Goal: Transaction & Acquisition: Purchase product/service

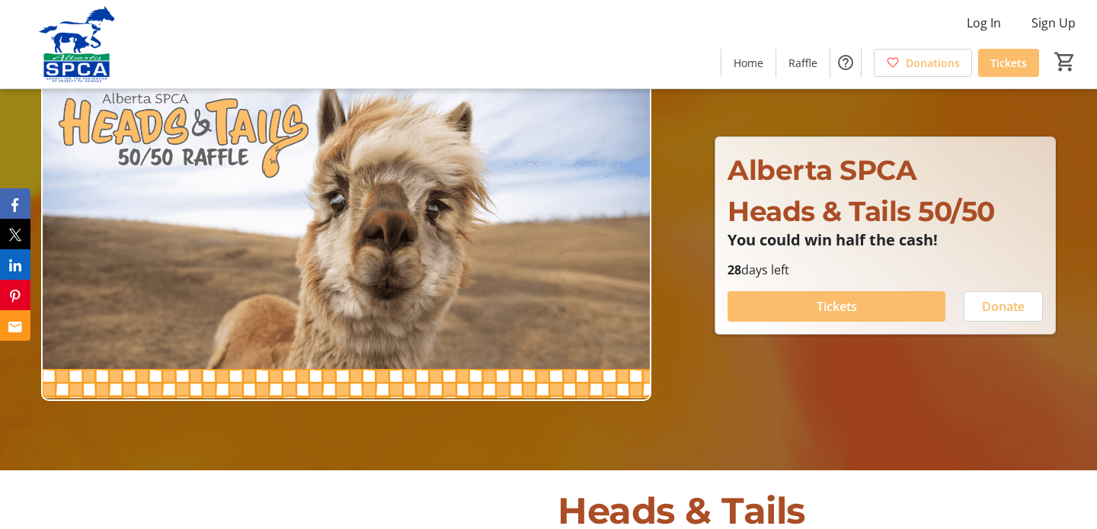
scroll to position [61, 0]
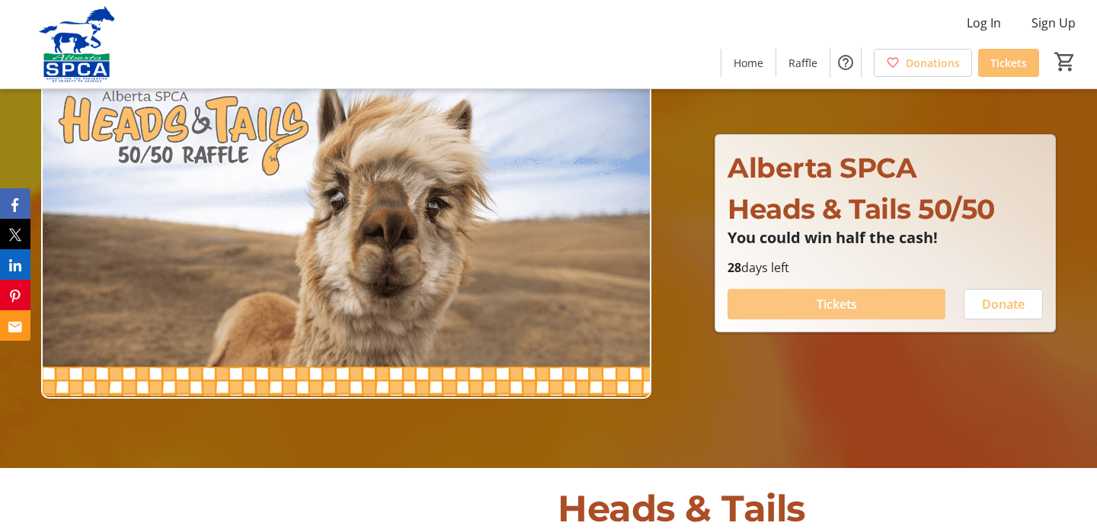
click at [819, 302] on span "Tickets" at bounding box center [837, 304] width 40 height 18
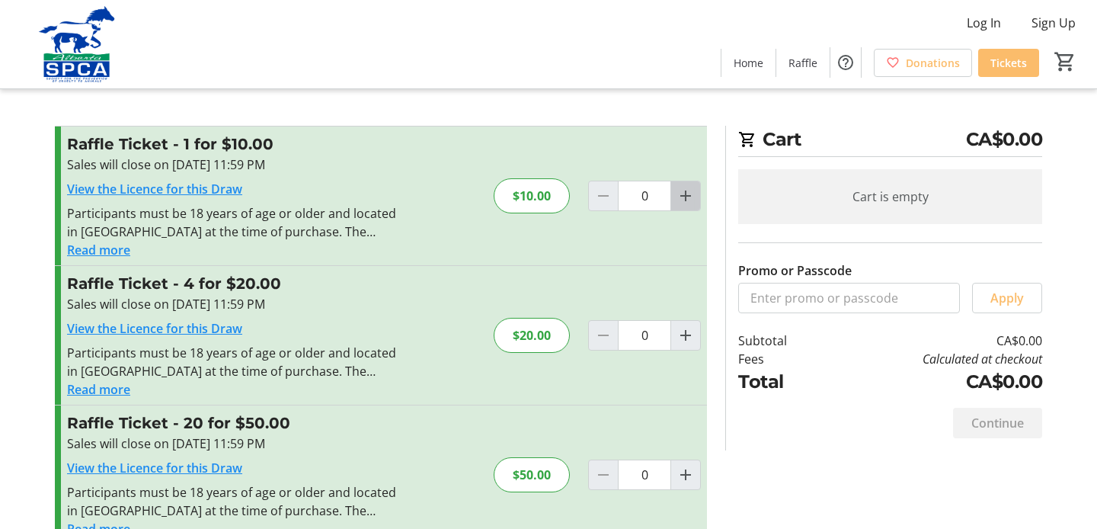
click at [686, 200] on mat-icon "Increment by one" at bounding box center [686, 196] width 18 height 18
type input "1"
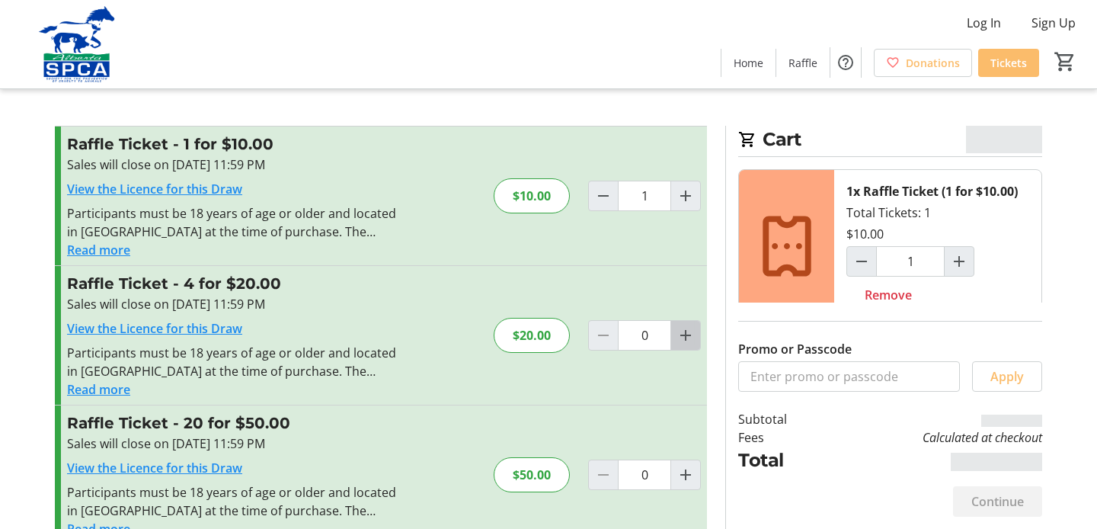
click at [687, 334] on mat-icon "Increment by one" at bounding box center [686, 335] width 18 height 18
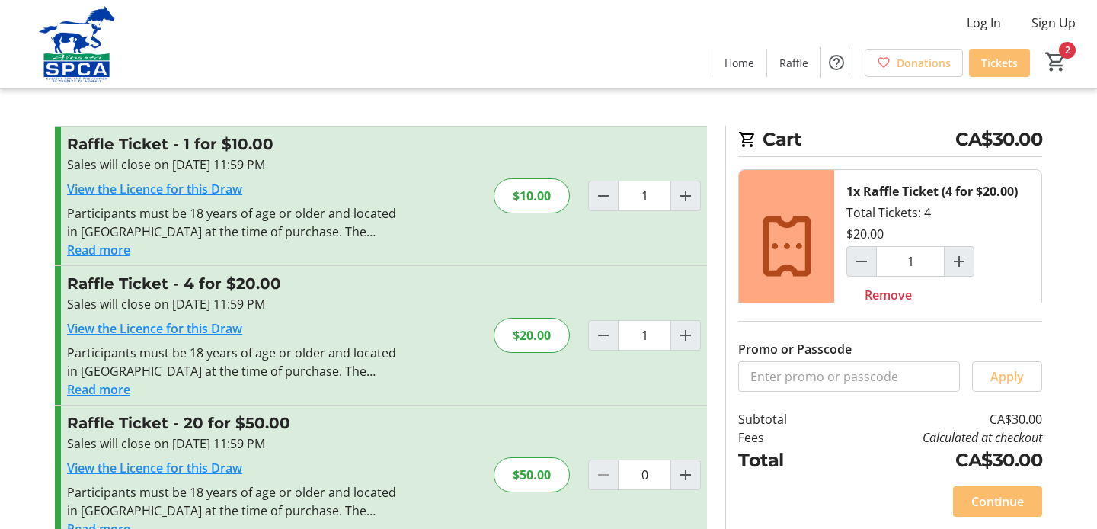
click at [712, 440] on section "Promo or Passcode Apply Raffle Ticket - 1 for $10.00 Sales will close on [DATE]…" at bounding box center [381, 414] width 670 height 576
click at [684, 336] on mat-icon "Increment by one" at bounding box center [686, 335] width 18 height 18
type input "2"
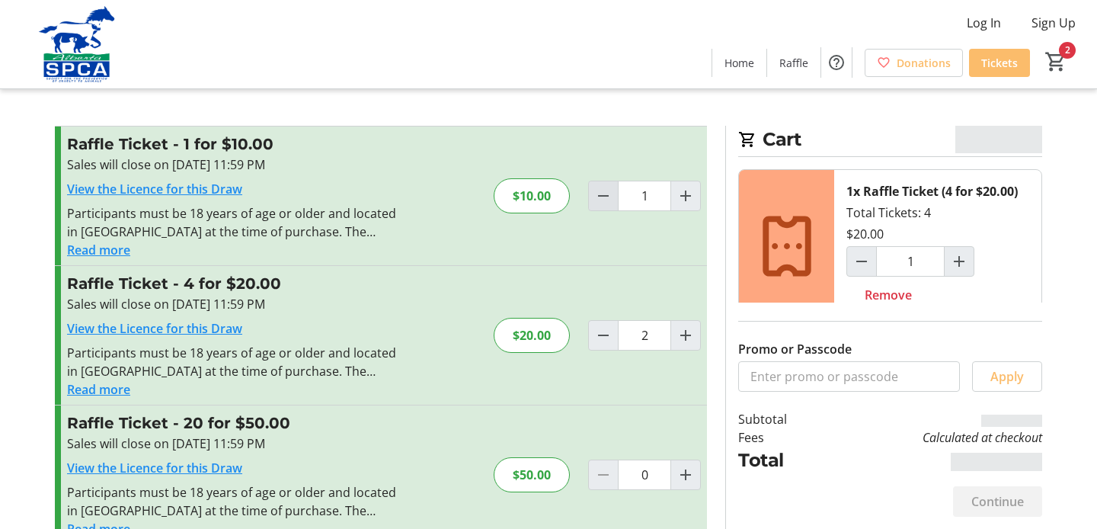
type input "2"
click at [603, 196] on mat-icon "Decrement by one" at bounding box center [603, 196] width 18 height 18
type input "0"
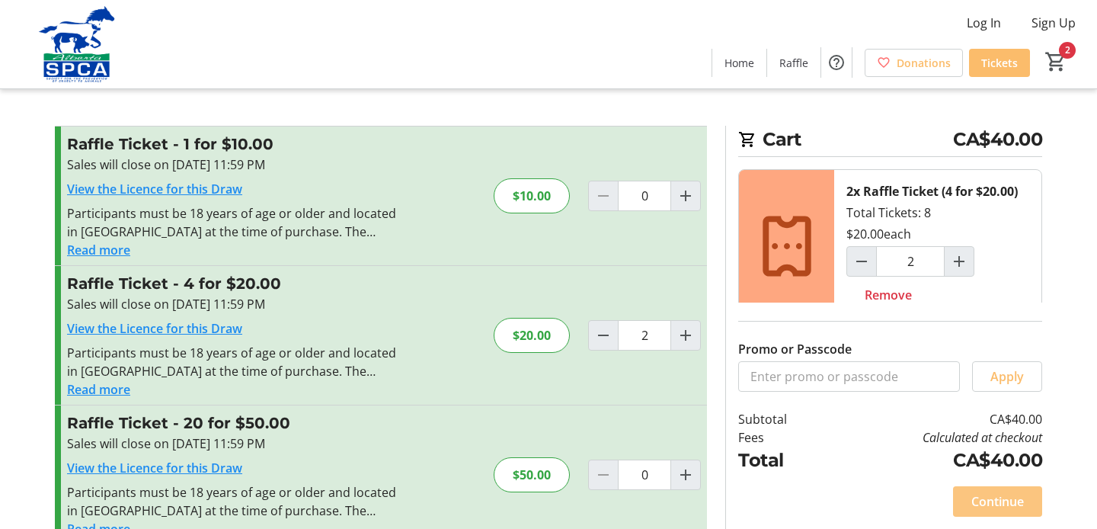
click at [1006, 501] on span "Continue" at bounding box center [997, 501] width 53 height 18
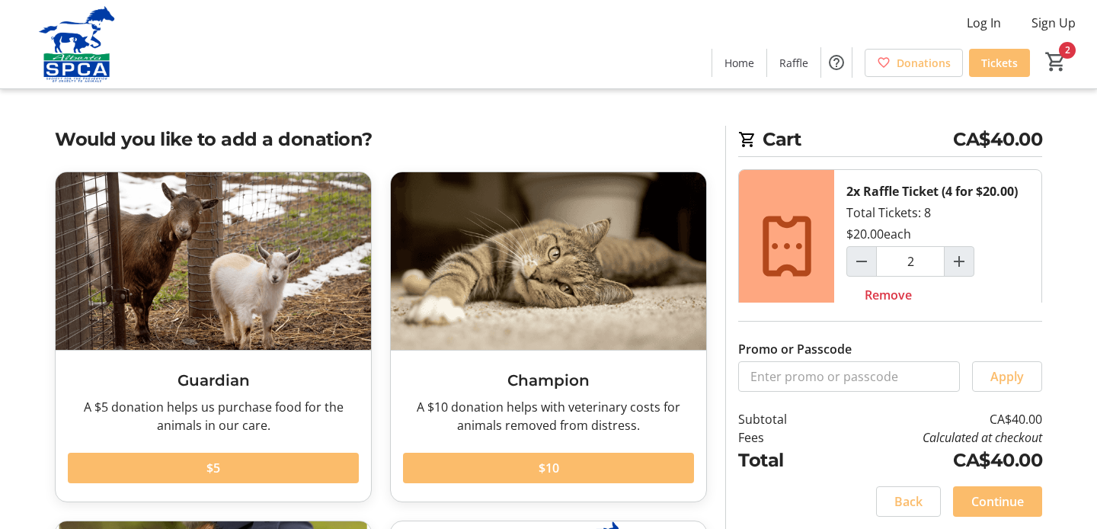
click at [1061, 370] on tr-checkout-feature-upsell-ui "Cart CA$40.00 2x Raffle Ticket (4 for $20.00) Total Tickets: 8 $20.00 each 2 Re…" at bounding box center [548, 437] width 1097 height 875
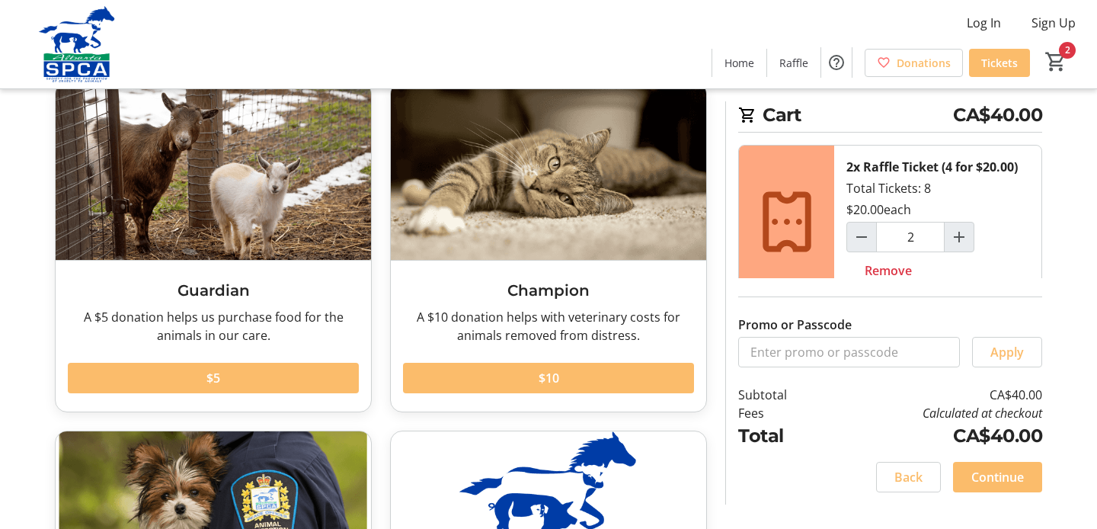
scroll to position [91, 0]
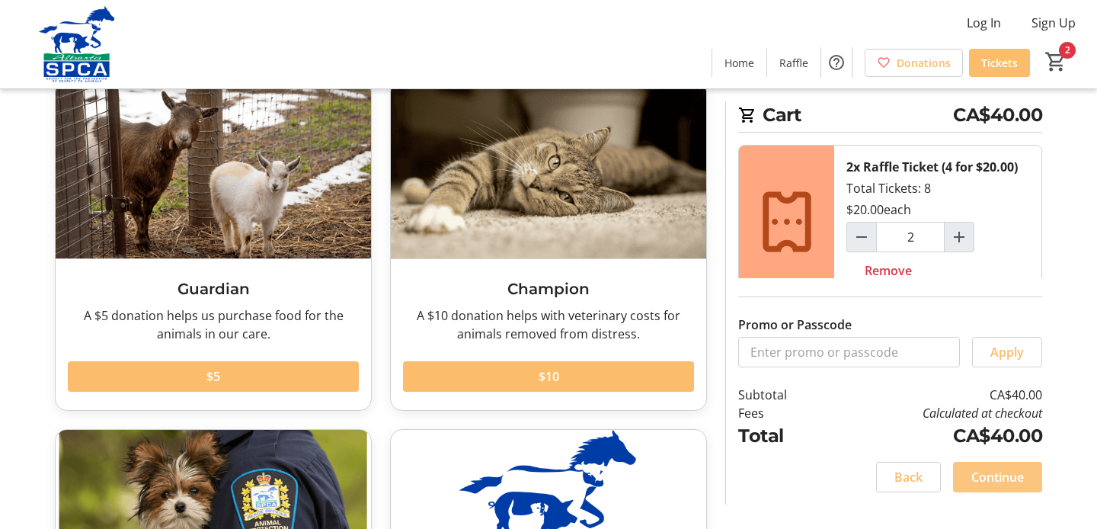
click at [1005, 478] on span "Continue" at bounding box center [997, 477] width 53 height 18
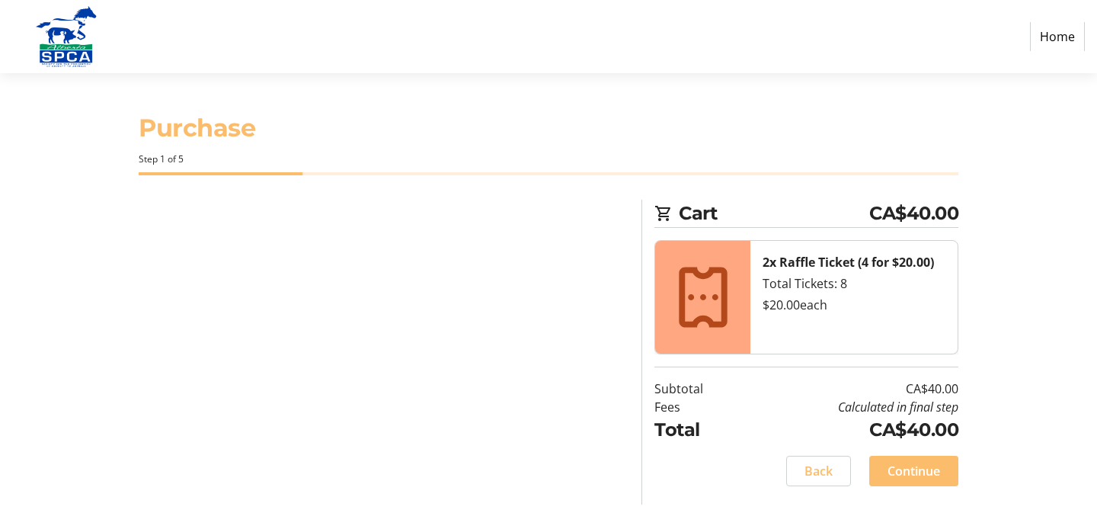
select select "CA"
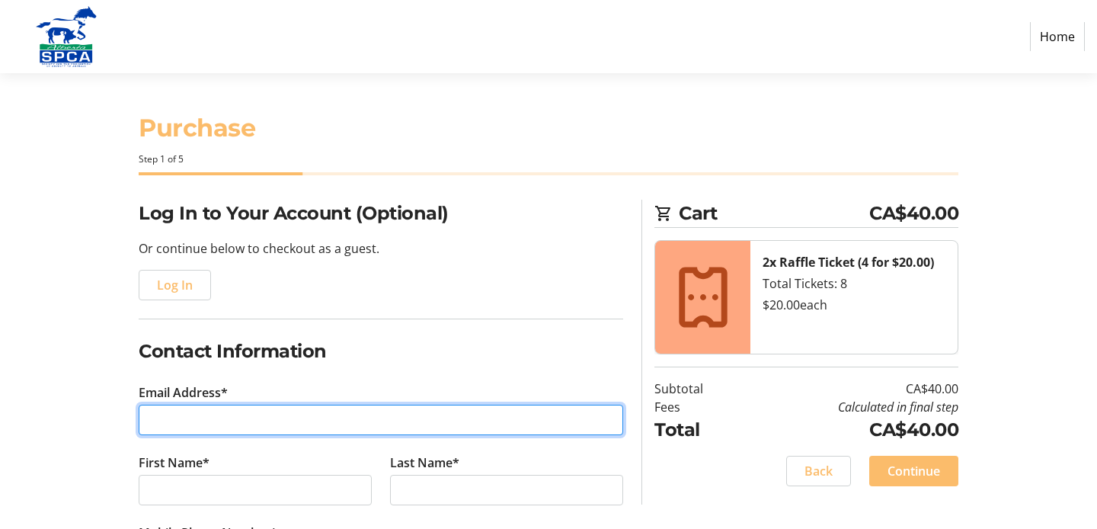
click at [206, 415] on input "Email Address*" at bounding box center [381, 420] width 485 height 30
type input "[EMAIL_ADDRESS][DOMAIN_NAME]"
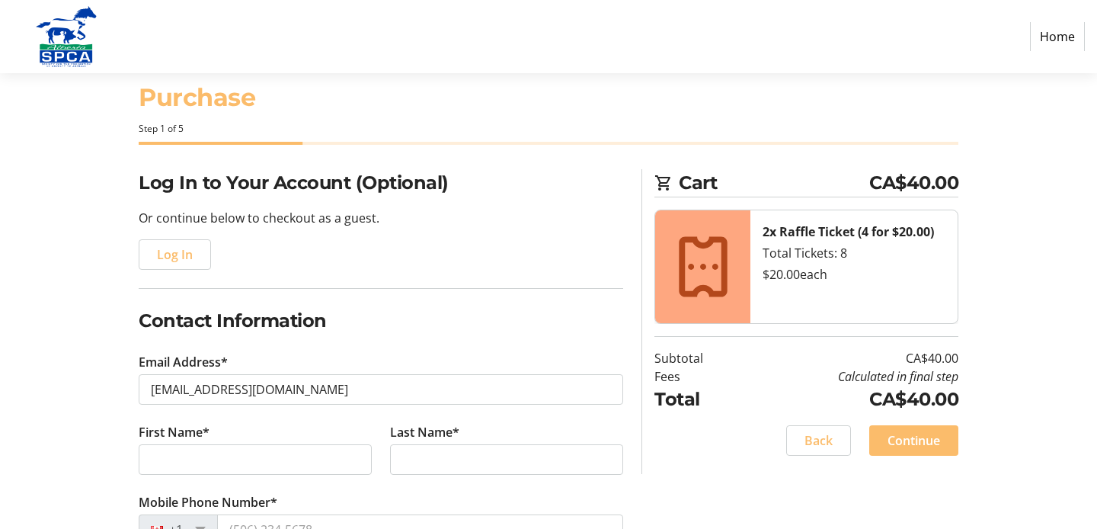
scroll to position [61, 0]
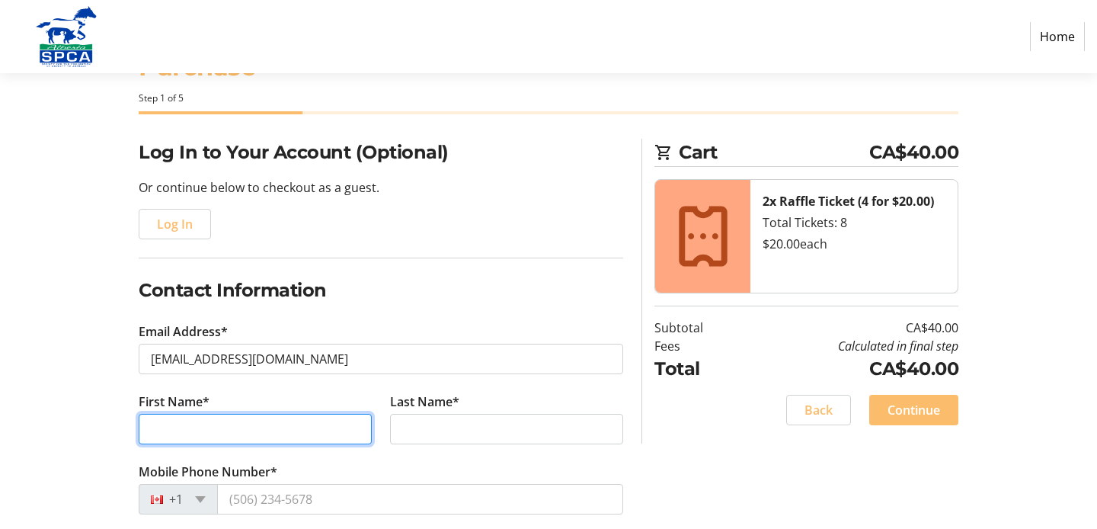
click at [170, 424] on input "First Name*" at bounding box center [255, 429] width 233 height 30
type input "[PERSON_NAME]"
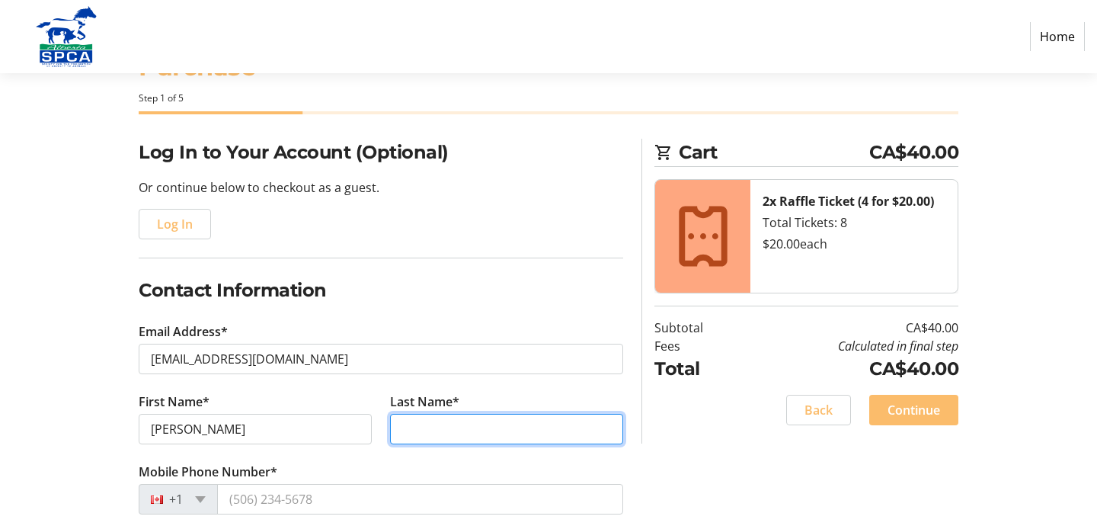
click at [411, 426] on input "Last Name*" at bounding box center [506, 429] width 233 height 30
type input "[PERSON_NAME]"
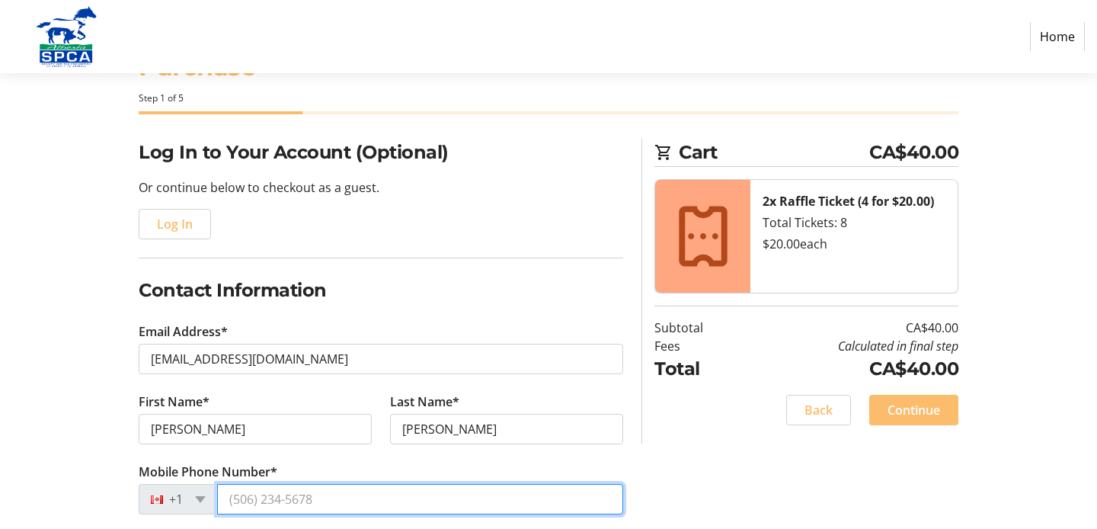
click at [259, 502] on input "Mobile Phone Number*" at bounding box center [420, 499] width 406 height 30
type input "[PHONE_NUMBER]"
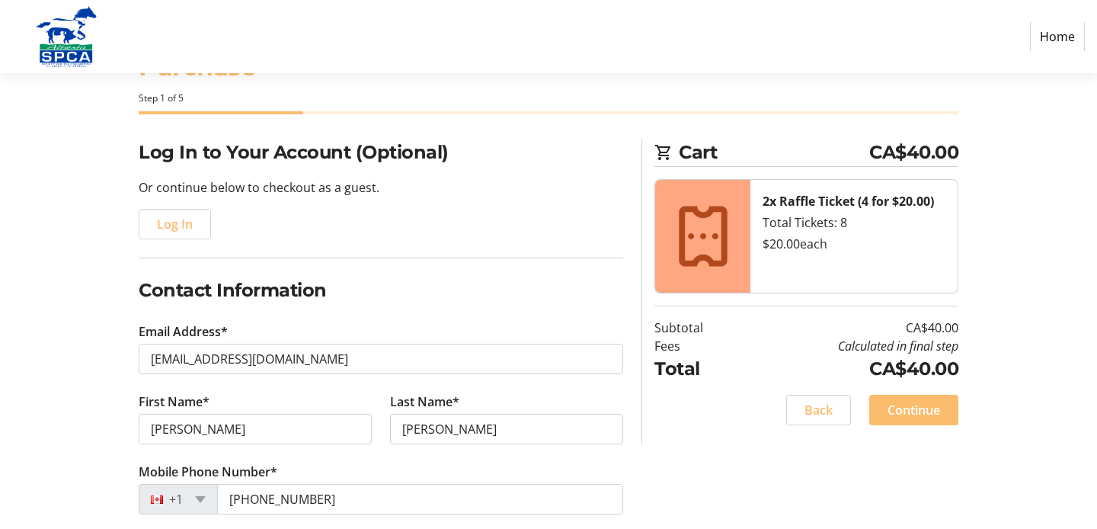
click at [98, 431] on div "Log In to Your Account (Optional) Or continue below to checkout as a guest. Log…" at bounding box center [549, 522] width 1006 height 766
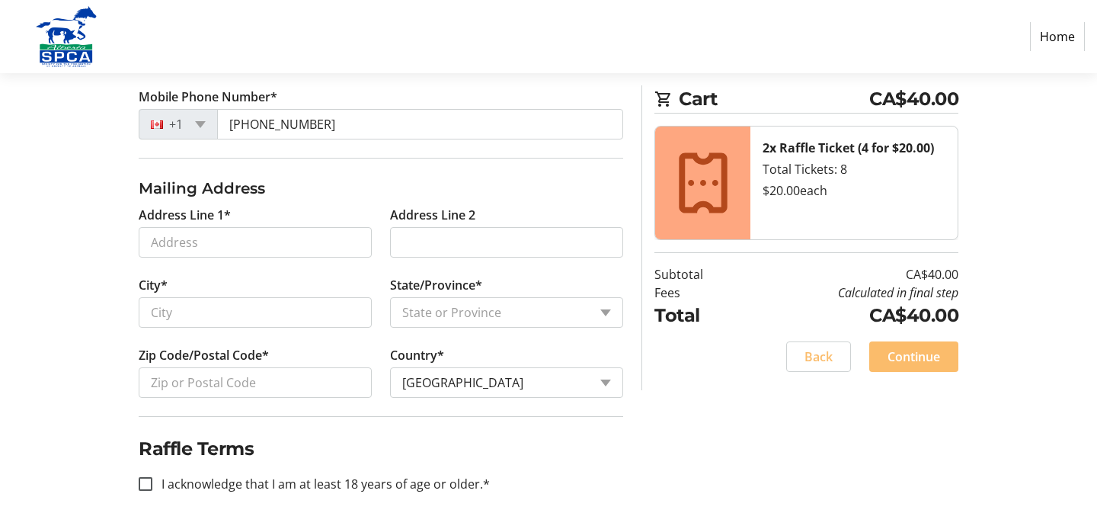
scroll to position [437, 0]
click at [214, 245] on input "Address Line 1*" at bounding box center [255, 241] width 233 height 30
type input "4 [STREET_ADDRESS]"
type input "[GEOGRAPHIC_DATA]"
select select "AB"
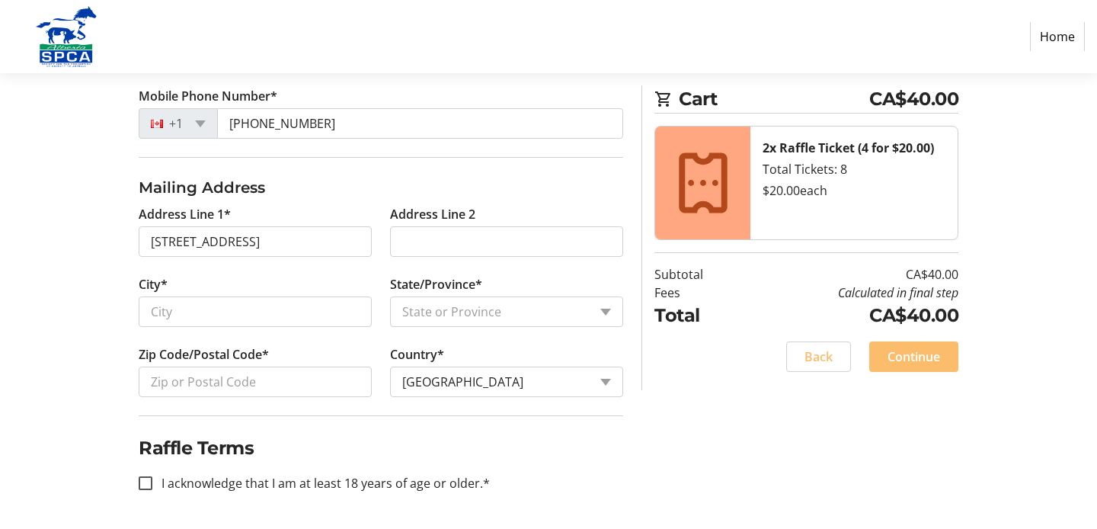
type input "T7Y 1B5"
click at [98, 274] on div "Log In to Your Account (Optional) Or continue below to checkout as a guest. Log…" at bounding box center [549, 146] width 1006 height 766
click at [143, 481] on input "I acknowledge that I am at least 18 years of age or older.*" at bounding box center [146, 483] width 14 height 14
checkbox input "true"
click at [91, 382] on div "Log In to Your Account (Optional) Or continue below to checkout as a guest. Log…" at bounding box center [549, 146] width 1006 height 766
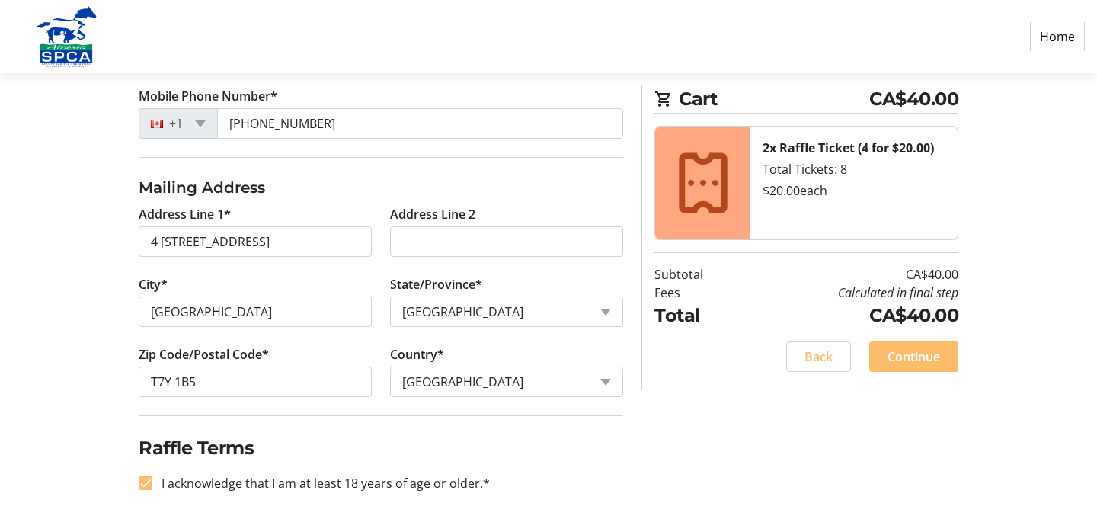
click at [597, 436] on h2 "Raffle Terms" at bounding box center [381, 447] width 485 height 27
click at [765, 481] on div "Log In to Your Account (Optional) Or continue below to checkout as a guest. Log…" at bounding box center [549, 146] width 1006 height 766
click at [63, 213] on div "Log In to Your Account (Optional) Or continue below to checkout as a guest. Log…" at bounding box center [549, 146] width 1006 height 766
click at [935, 357] on span "Continue" at bounding box center [914, 356] width 53 height 18
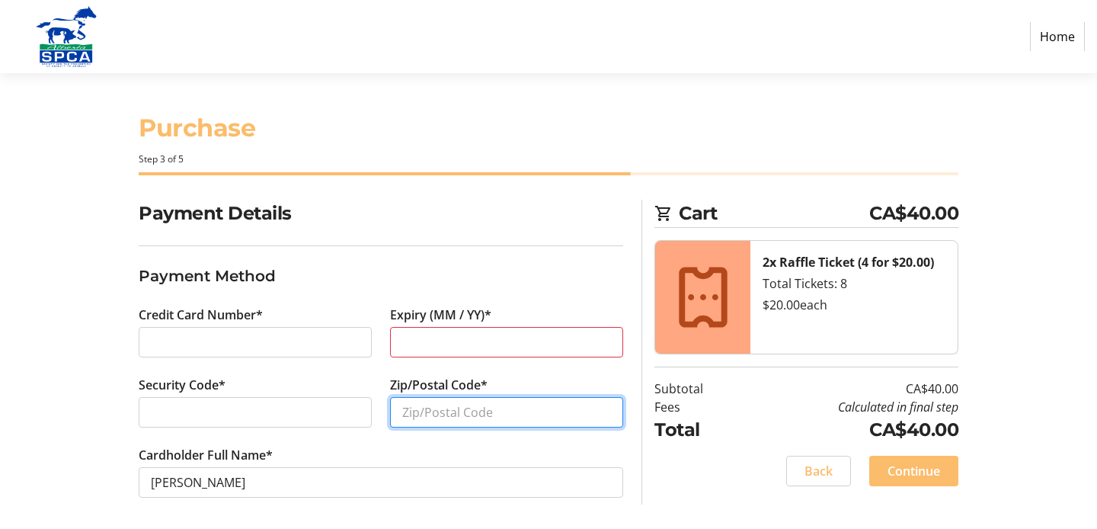
click at [517, 403] on input "Zip/Postal Code*" at bounding box center [506, 412] width 233 height 30
type input "T7Y 1B5"
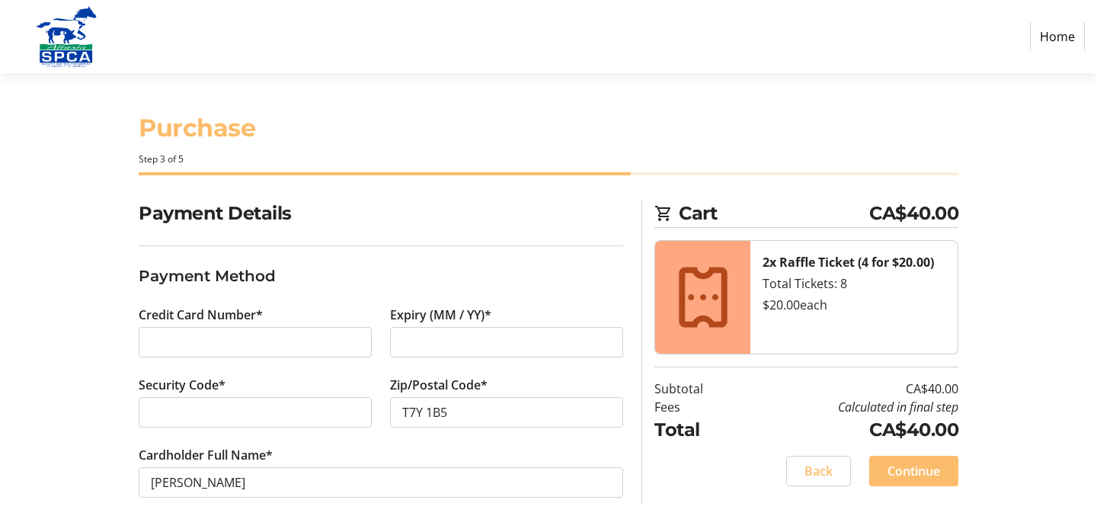
click at [38, 361] on section "Purchase Step 3 of 5 Cart CA$40.00 2x Raffle Ticket (4 for $20.00) Total Ticket…" at bounding box center [548, 303] width 1097 height 461
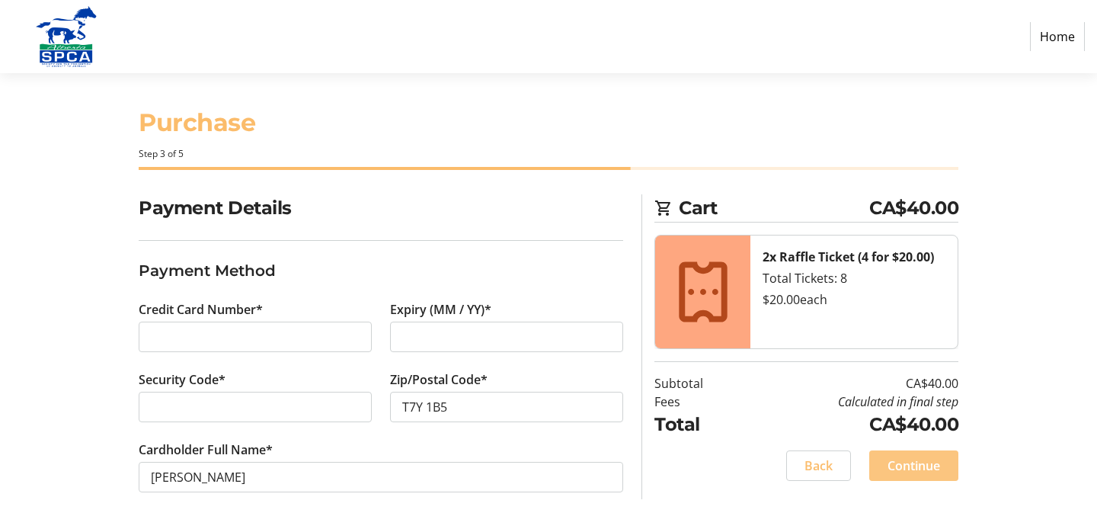
click at [928, 471] on span "Continue" at bounding box center [914, 465] width 53 height 18
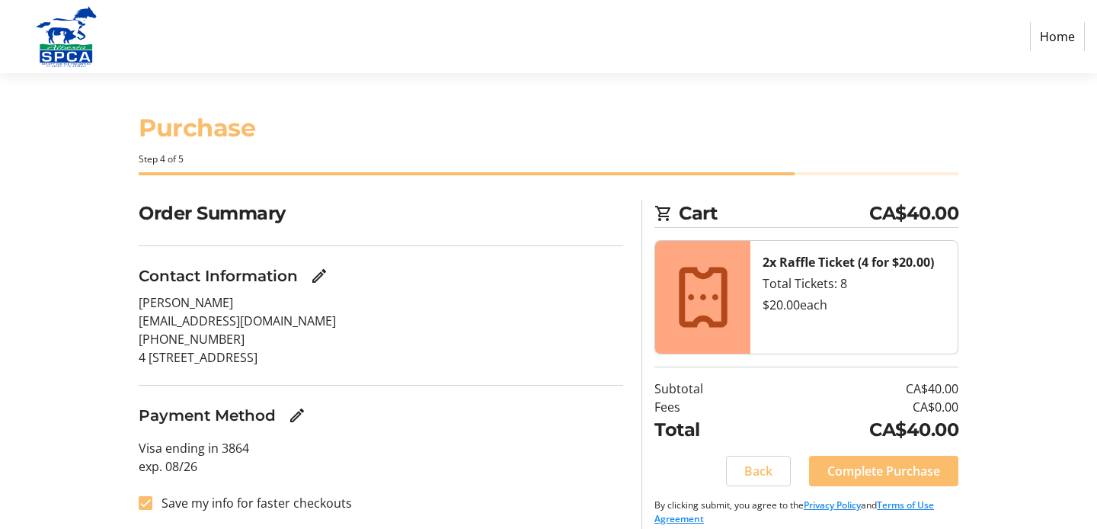
scroll to position [15, 0]
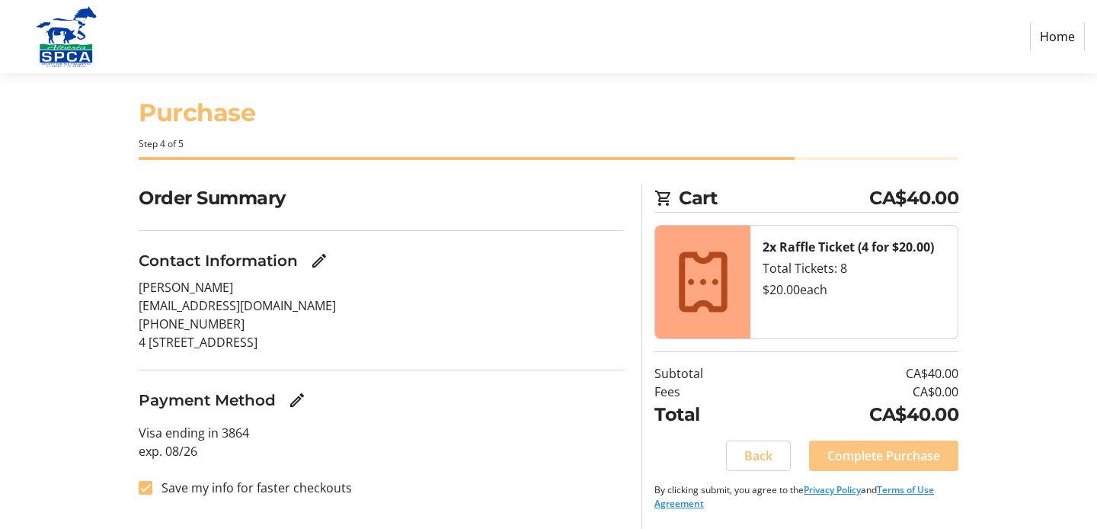
click at [885, 453] on span "Complete Purchase" at bounding box center [883, 455] width 113 height 18
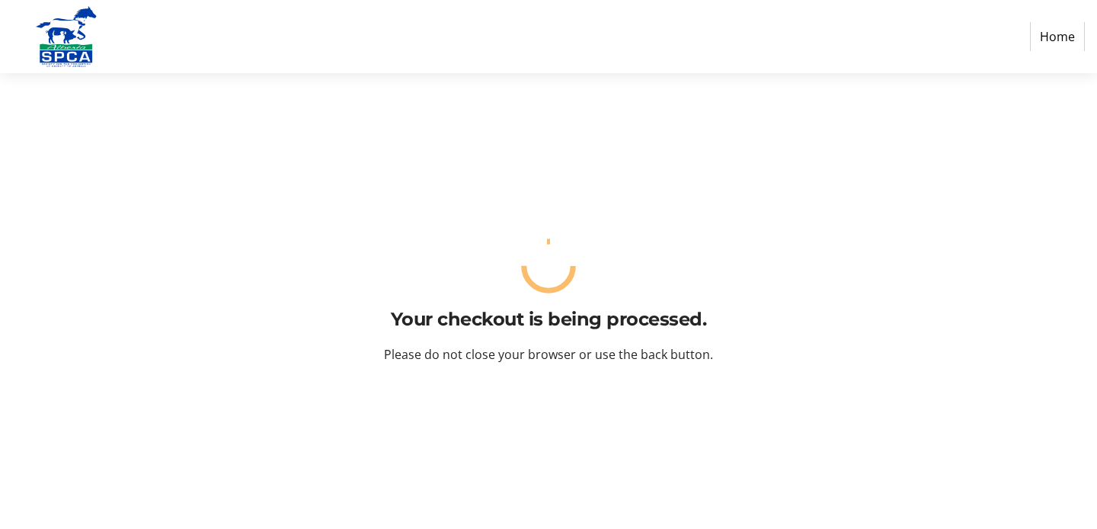
scroll to position [0, 0]
